Goal: Task Accomplishment & Management: Manage account settings

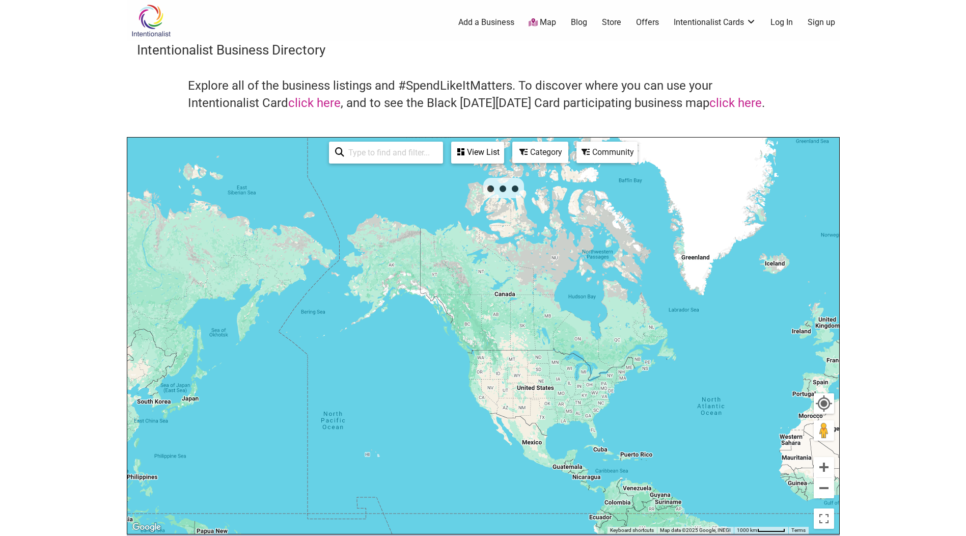
click at [788, 24] on link "Log In" at bounding box center [782, 22] width 22 height 11
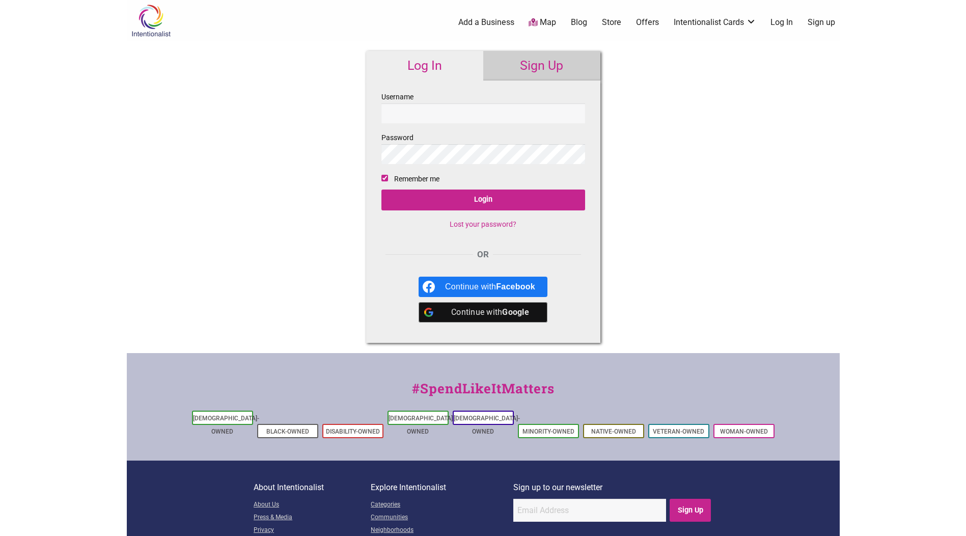
click at [492, 122] on input "Username" at bounding box center [483, 113] width 204 height 20
click at [499, 110] on input "Username" at bounding box center [483, 113] width 204 height 20
type input "skipalapondo"
click at [381, 189] on input "Login" at bounding box center [483, 199] width 204 height 21
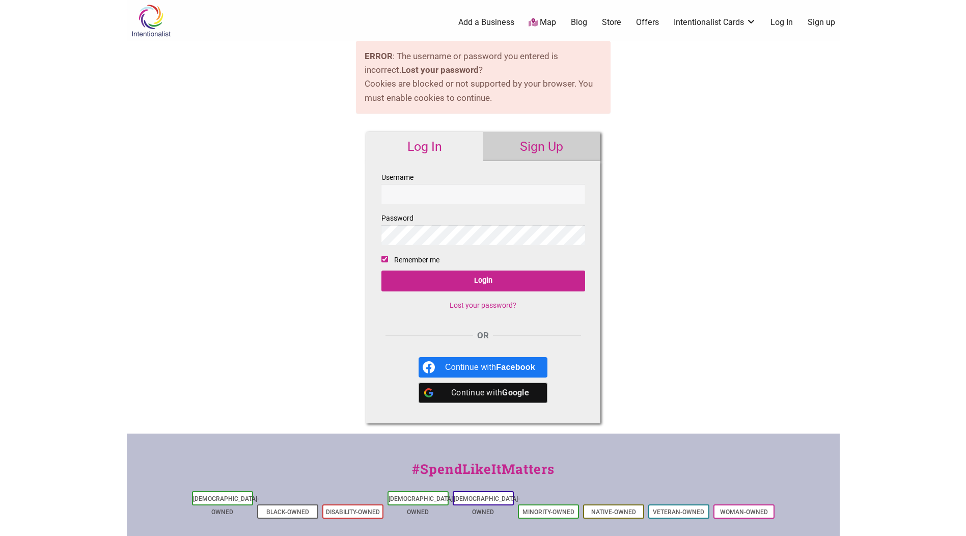
click at [464, 191] on input "Username" at bounding box center [483, 194] width 204 height 20
type input "john.crowley@seattle.gov"
click at [381, 270] on input "Login" at bounding box center [483, 280] width 204 height 21
click at [505, 196] on input "Username" at bounding box center [483, 194] width 204 height 20
click at [451, 195] on input "Username" at bounding box center [483, 194] width 204 height 20
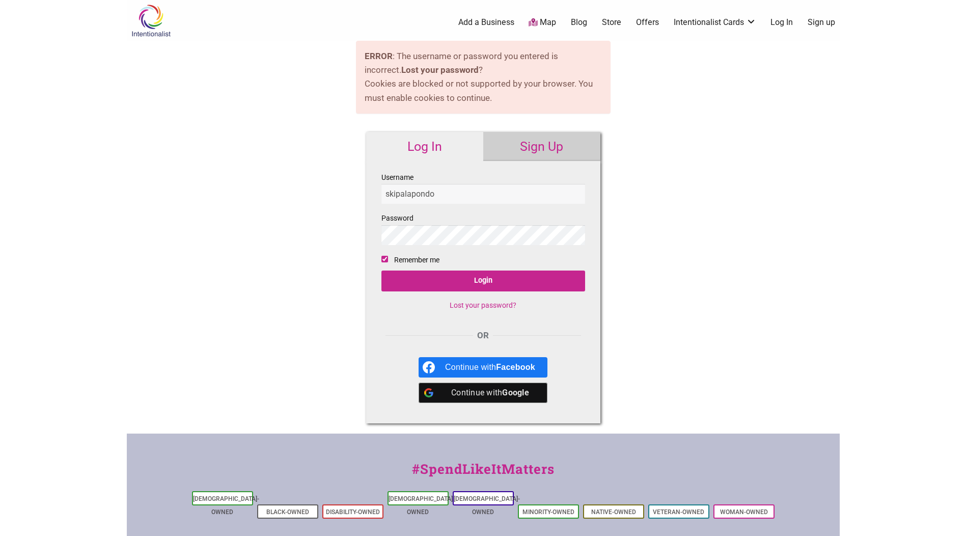
type input "skipalapondo"
click at [381, 270] on input "Login" at bounding box center [483, 280] width 204 height 21
type input "skipalapondo"
click at [381, 270] on input "Login" at bounding box center [483, 280] width 204 height 21
click at [516, 195] on input "Username" at bounding box center [483, 194] width 204 height 20
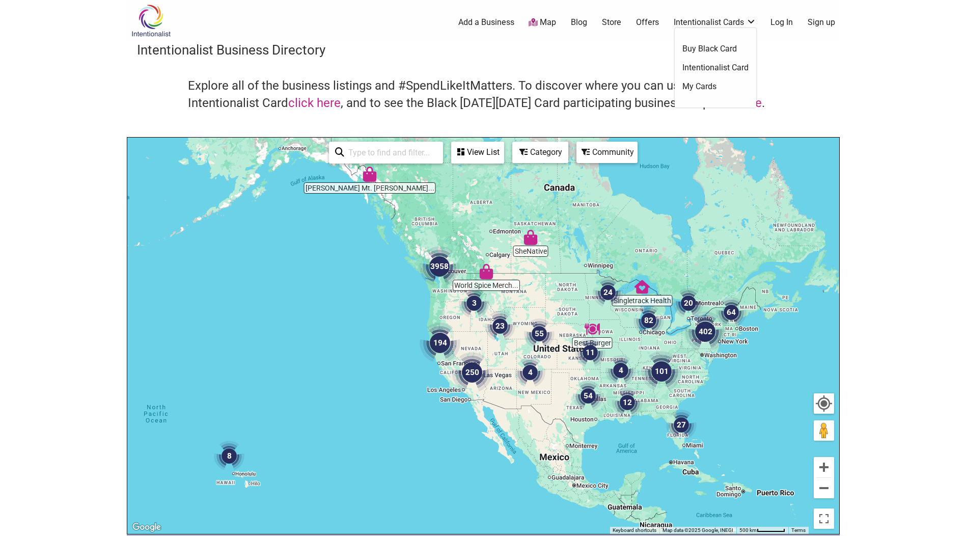
click at [785, 23] on link "Log In" at bounding box center [782, 22] width 22 height 11
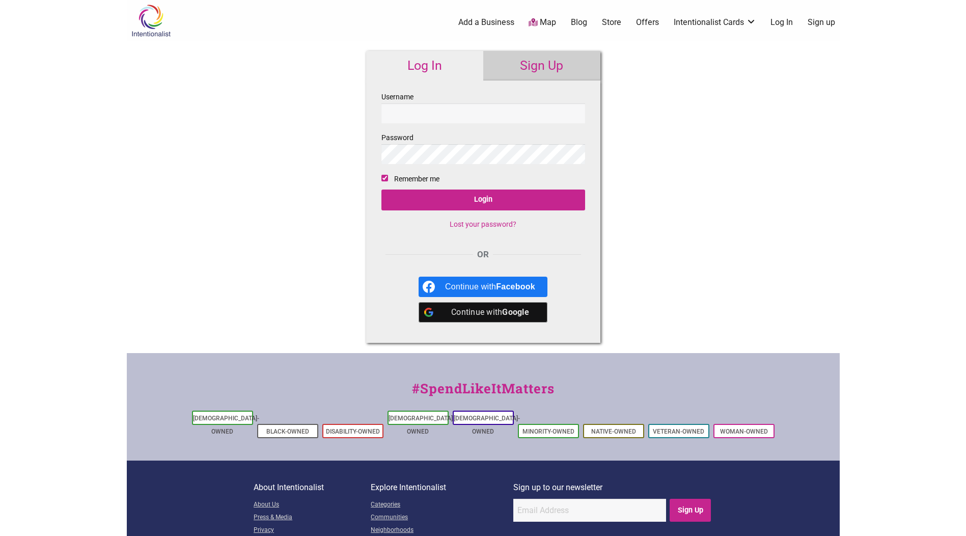
click at [483, 221] on link "Lost your password?" at bounding box center [483, 224] width 67 height 8
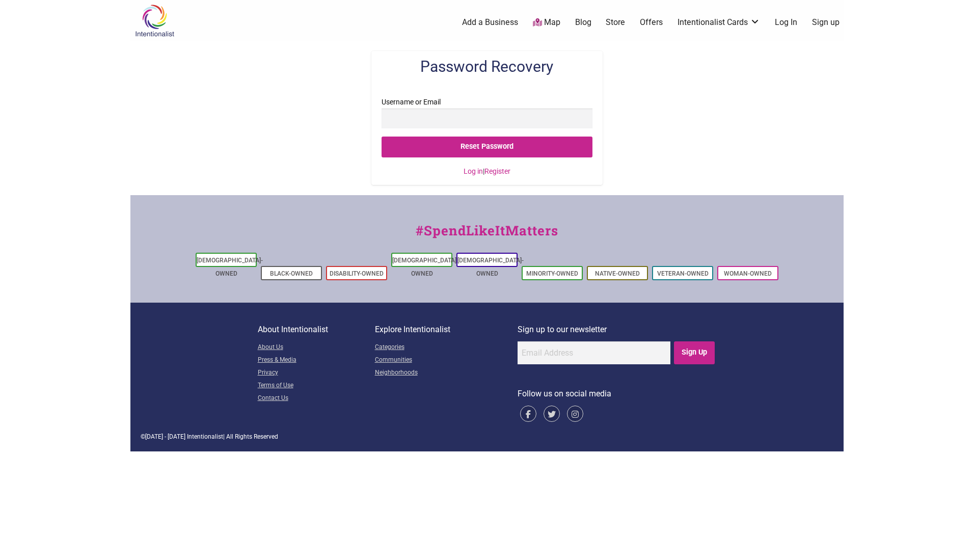
click at [458, 116] on input "Username or Email" at bounding box center [486, 118] width 210 height 20
click at [381, 136] on input "Reset Password" at bounding box center [486, 146] width 210 height 21
click at [485, 115] on input "skipalapondo" at bounding box center [486, 118] width 210 height 20
click at [498, 148] on input "Reset Password" at bounding box center [486, 146] width 210 height 21
drag, startPoint x: 461, startPoint y: 118, endPoint x: 195, endPoint y: 111, distance: 266.5
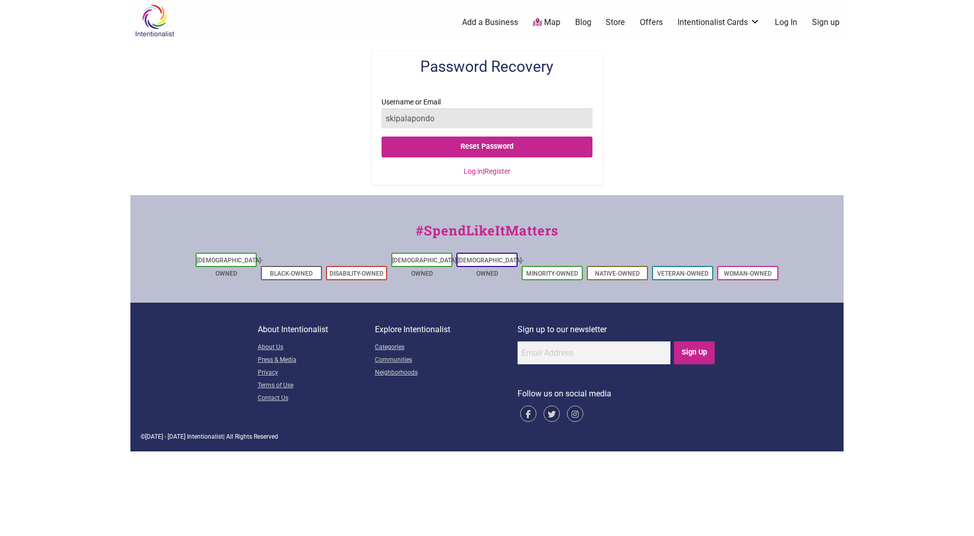
click at [212, 114] on div "Password Recovery Username or Email skipalapondo Reset Password Log in | Regist…" at bounding box center [486, 118] width 713 height 154
type input "john.crowley@seattle.gov"
click at [381, 136] on input "Reset Password" at bounding box center [486, 146] width 210 height 21
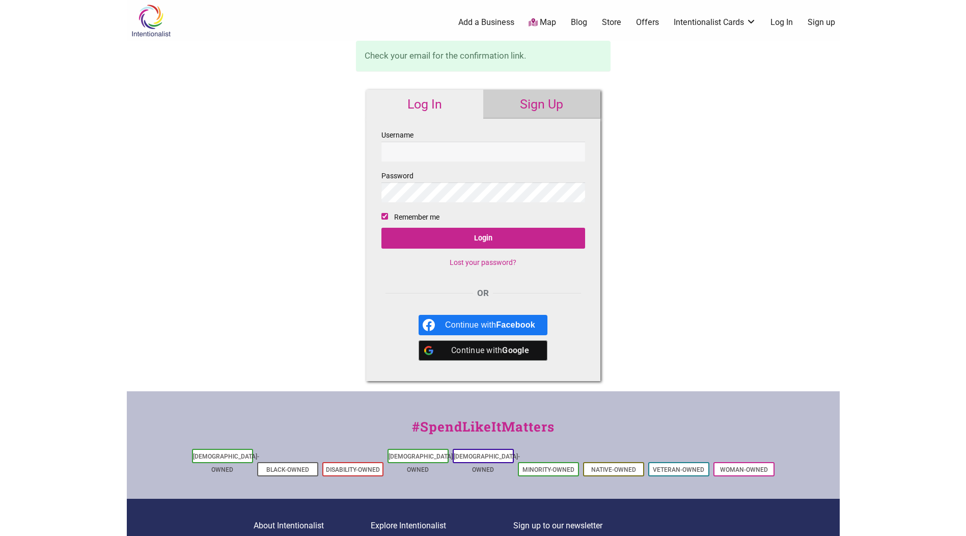
click at [484, 153] on input "Username" at bounding box center [483, 152] width 204 height 20
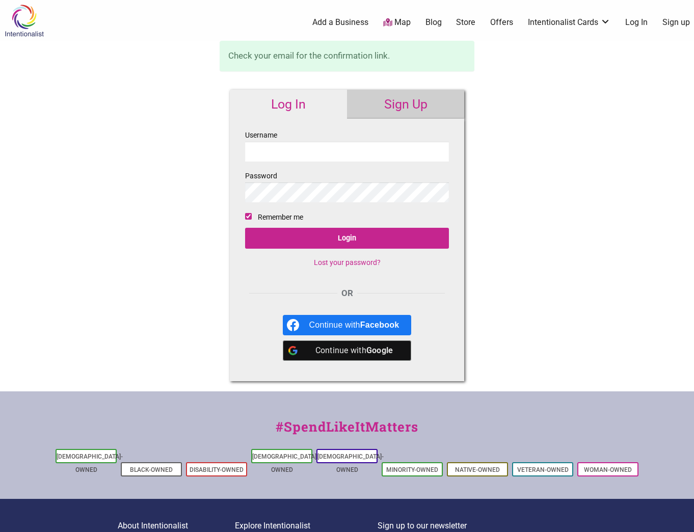
click at [288, 151] on input "Username" at bounding box center [347, 152] width 204 height 20
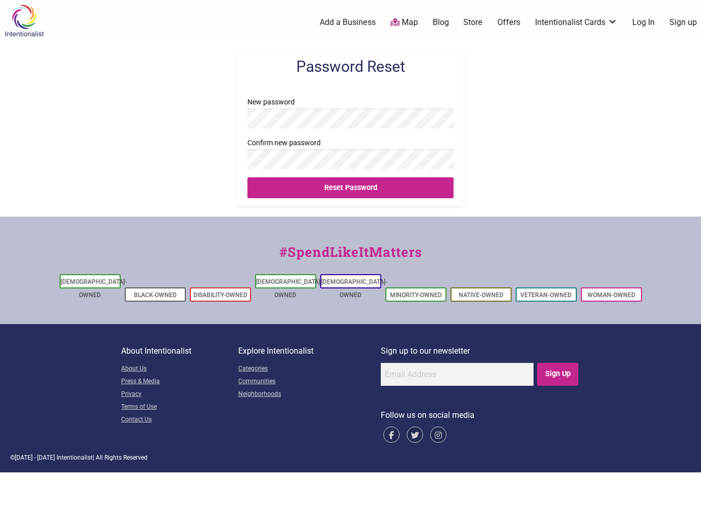
click at [248, 177] on input "Reset Password" at bounding box center [351, 187] width 207 height 21
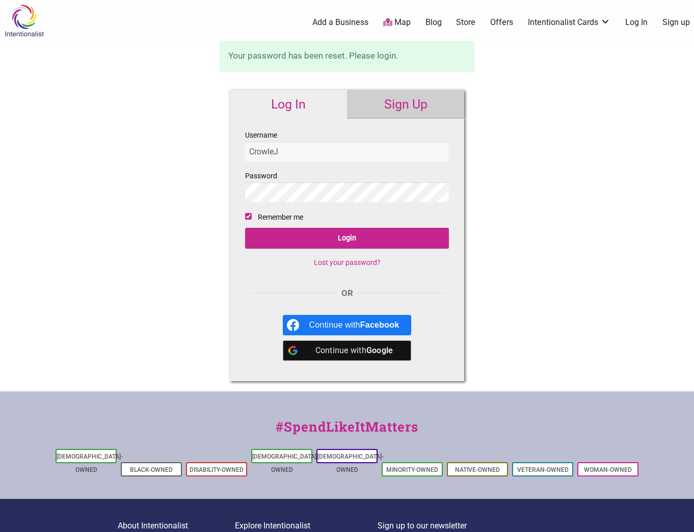
type input "CrowleJ"
click at [245, 228] on input "Login" at bounding box center [347, 238] width 204 height 21
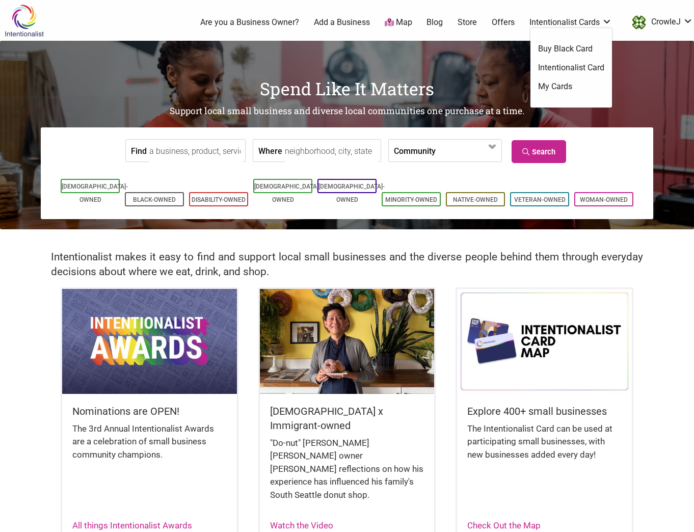
click at [573, 84] on link "My Cards" at bounding box center [571, 86] width 66 height 11
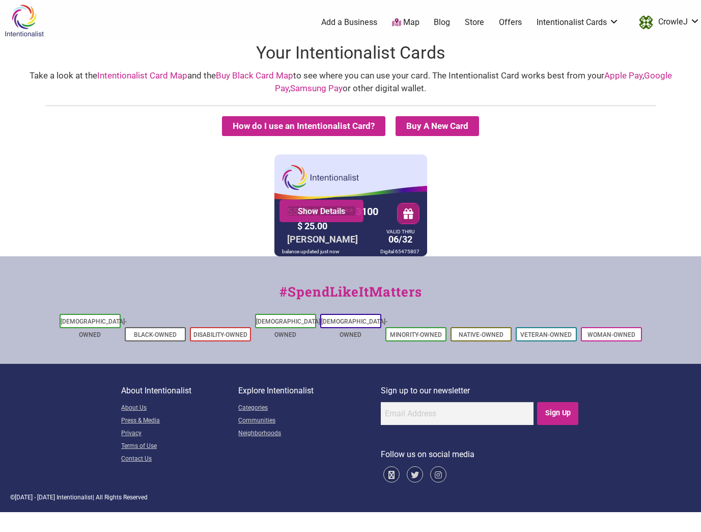
click at [326, 215] on link "Show Details" at bounding box center [321, 211] width 69 height 10
